Goal: Transaction & Acquisition: Purchase product/service

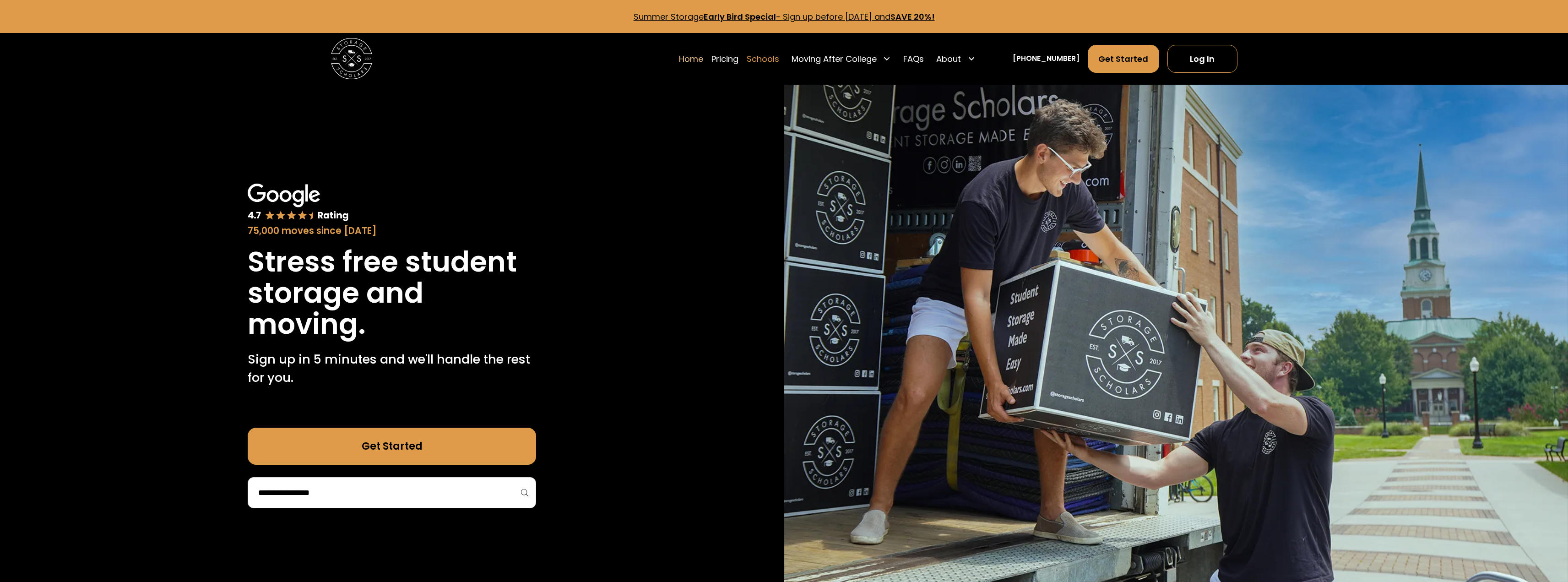
click at [777, 57] on link "Schools" at bounding box center [762, 59] width 33 height 29
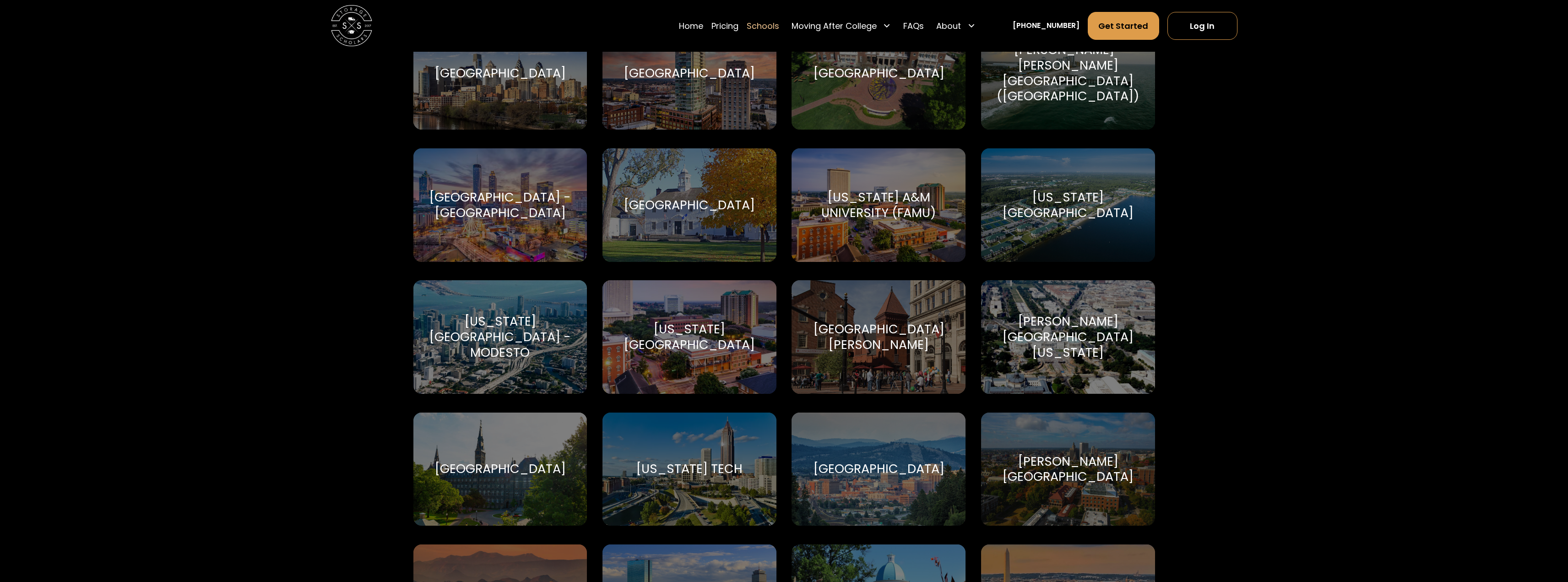
scroll to position [4898, 0]
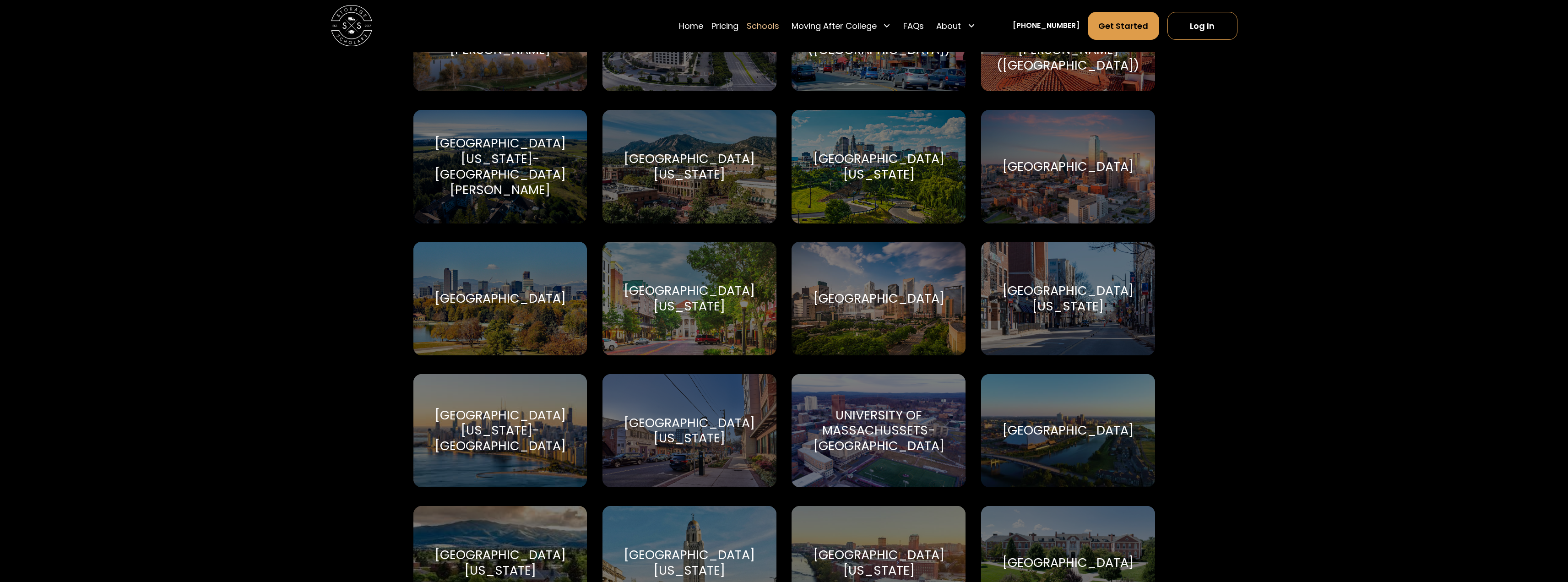
click at [1101, 275] on div "University of Illinois Urbana-Champaign University of Illinois Urbana-Champaign" at bounding box center [1068, 298] width 174 height 113
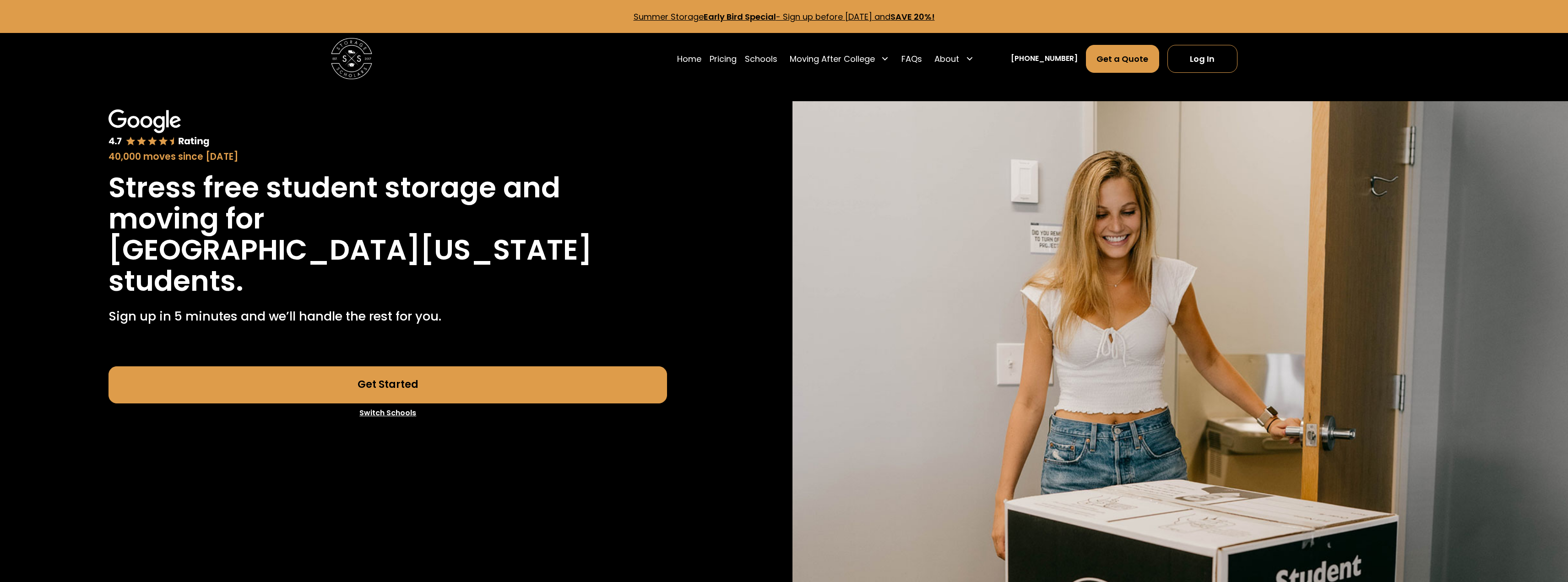
click at [426, 403] on link "Get Started" at bounding box center [388, 384] width 558 height 37
click at [364, 65] on img at bounding box center [351, 59] width 41 height 41
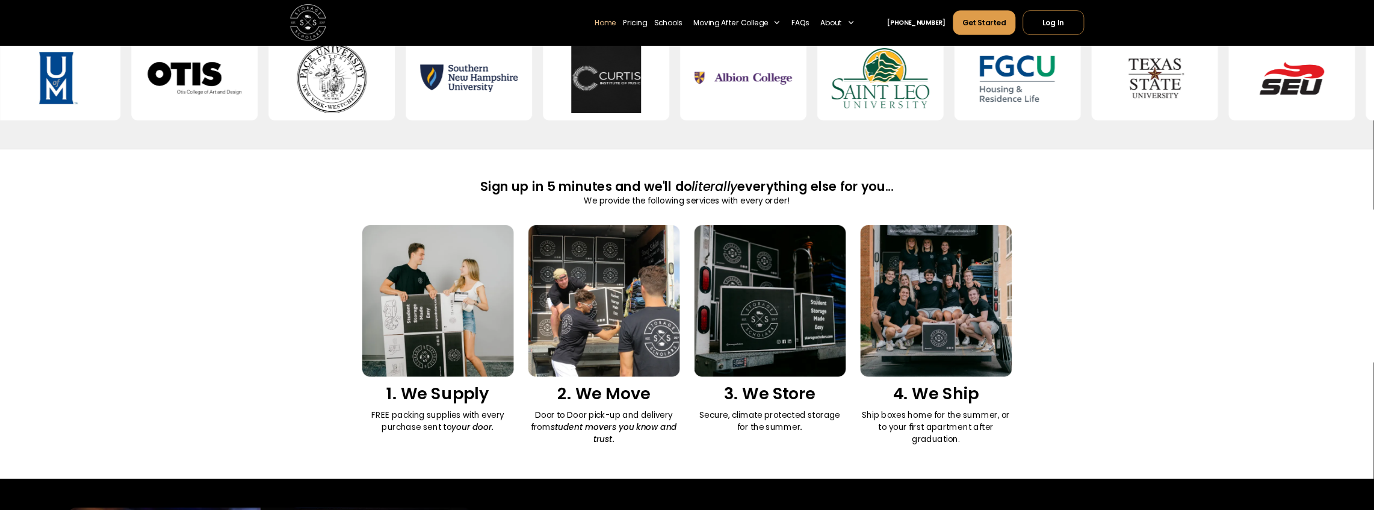
scroll to position [903, 0]
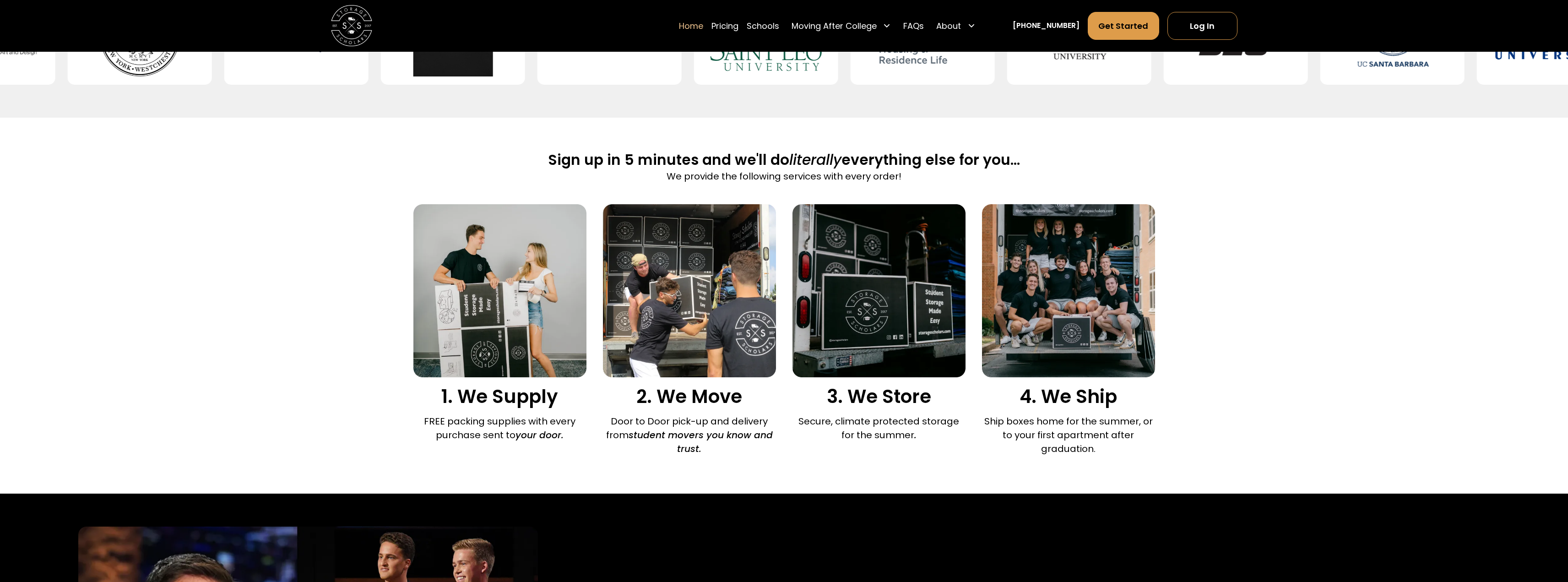
click at [510, 337] on img at bounding box center [499, 290] width 173 height 173
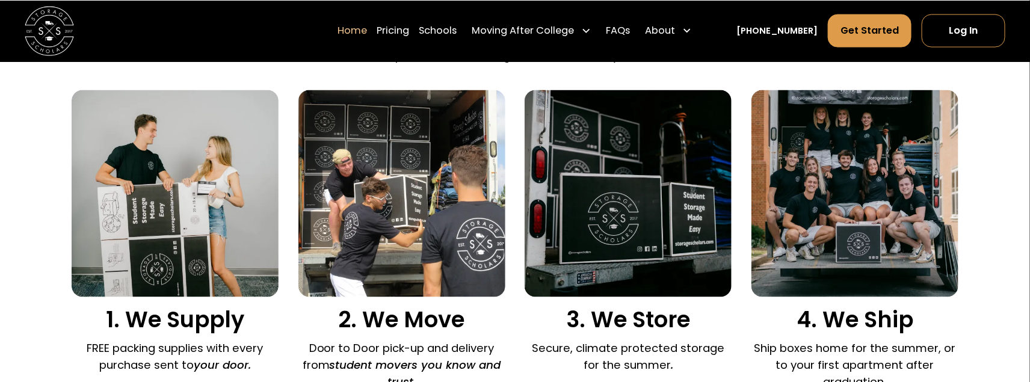
scroll to position [823, 0]
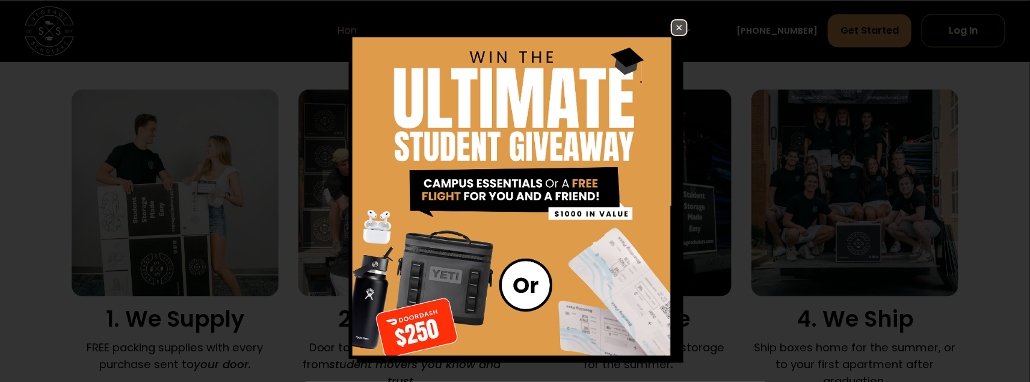
click at [675, 31] on img at bounding box center [679, 27] width 14 height 14
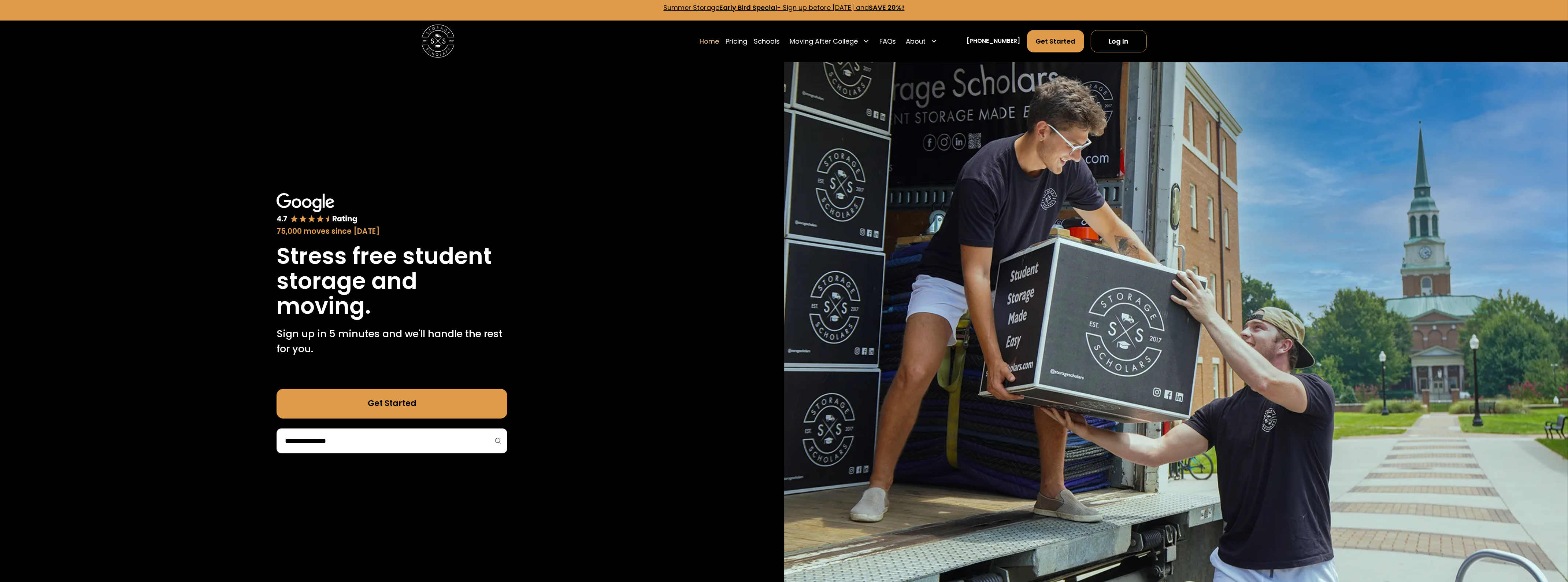
scroll to position [0, 0]
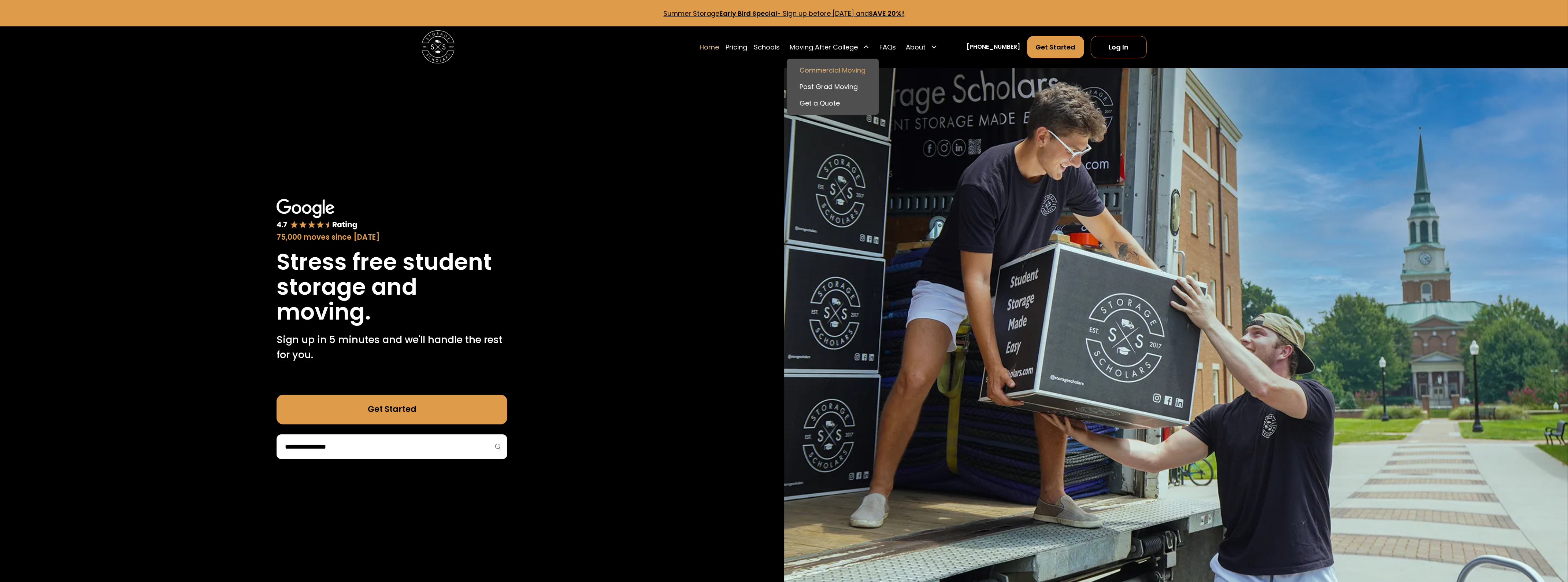
click at [830, 67] on link "Commercial Moving" at bounding box center [833, 70] width 86 height 16
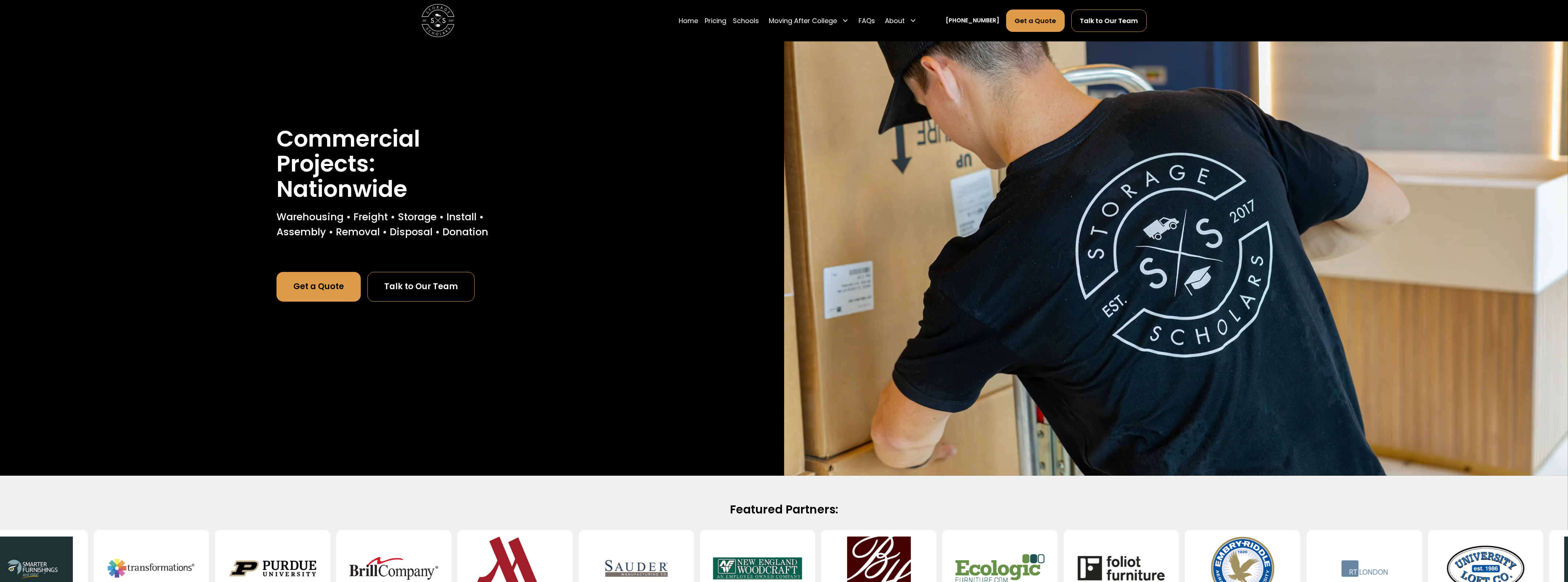
scroll to position [46, 0]
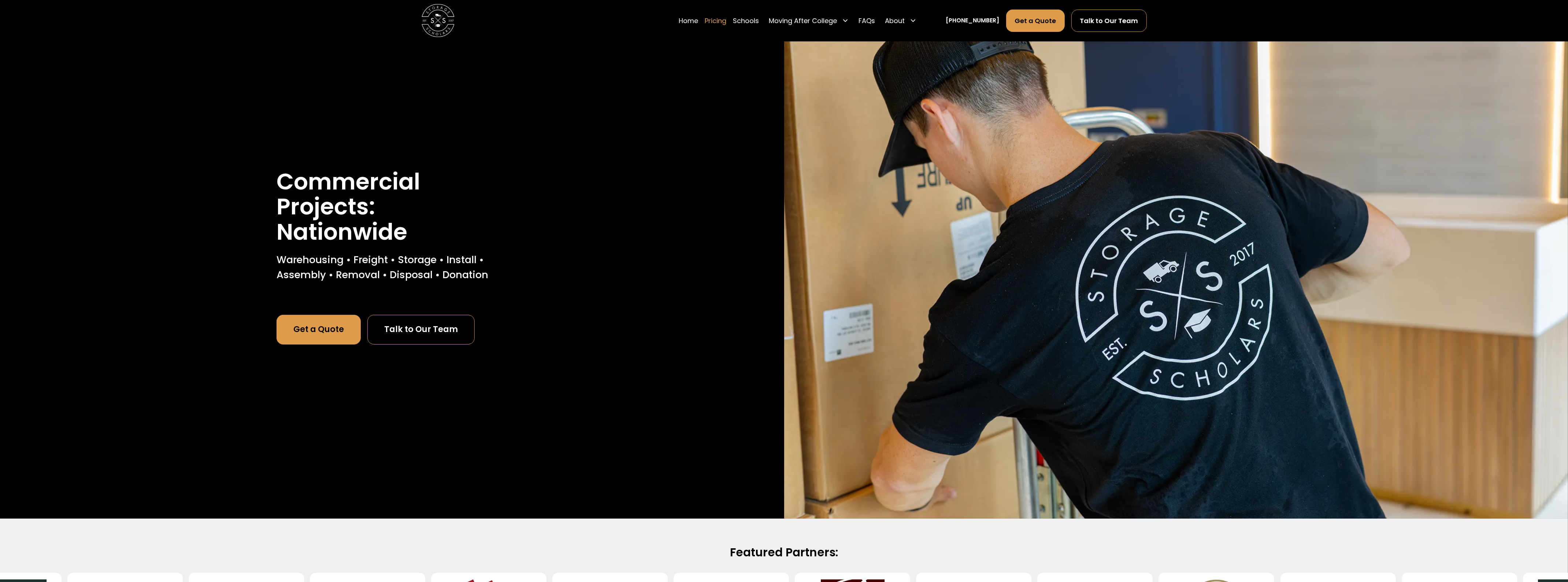
click at [727, 21] on link "Pricing" at bounding box center [716, 21] width 22 height 23
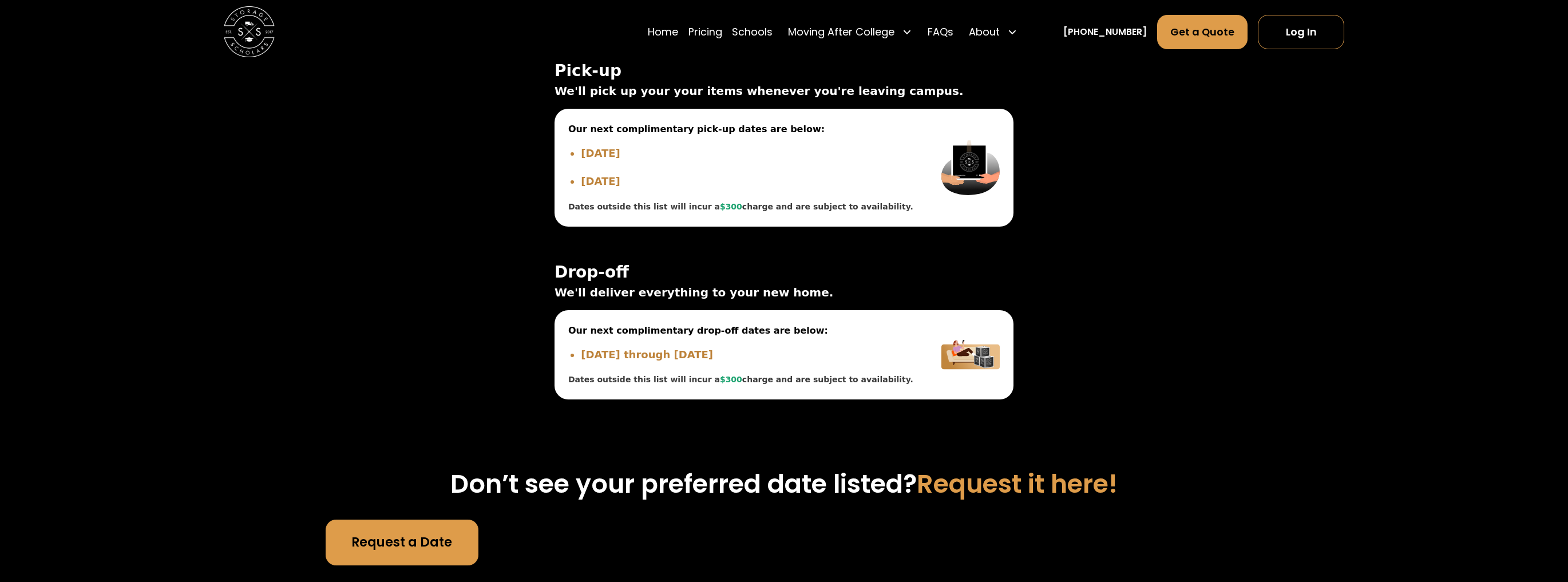
scroll to position [3965, 0]
